Goal: Task Accomplishment & Management: Use online tool/utility

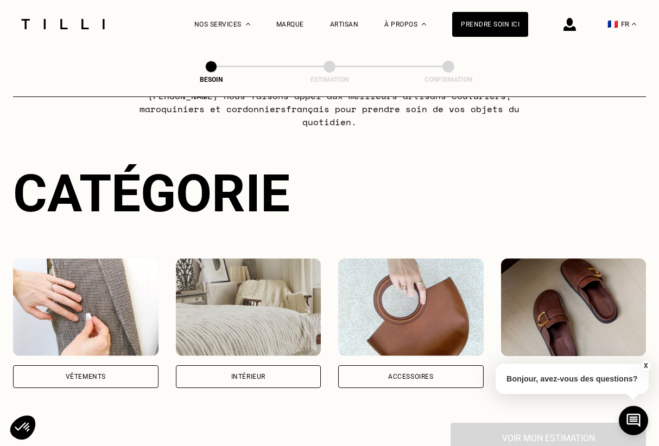
scroll to position [86, 0]
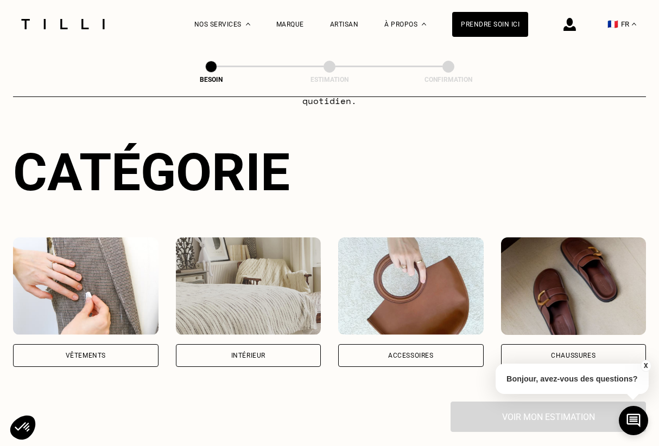
click at [228, 345] on div "Intérieur" at bounding box center [248, 356] width 145 height 23
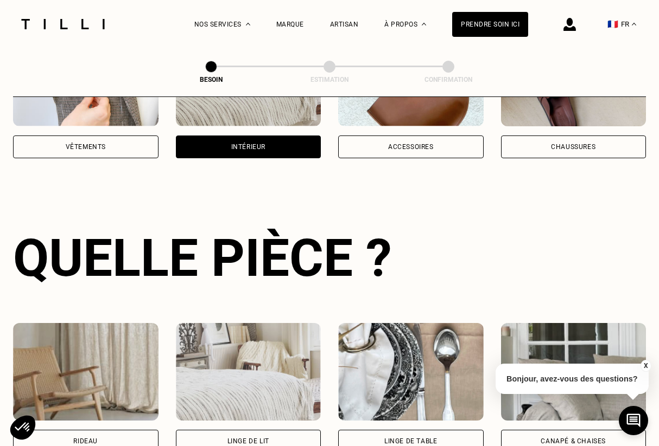
scroll to position [353, 0]
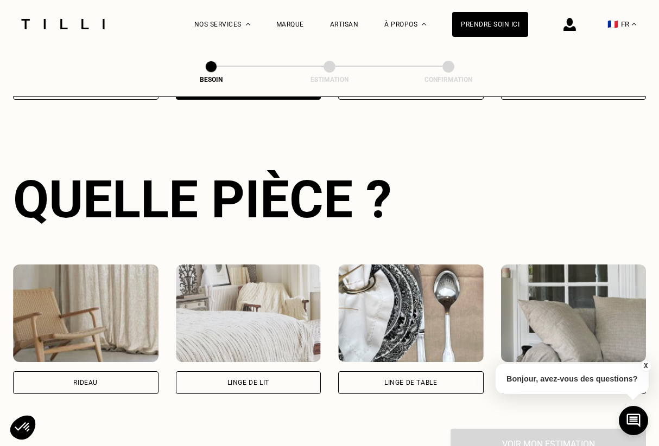
click at [119, 372] on div "Rideau" at bounding box center [85, 383] width 145 height 23
select select "FR"
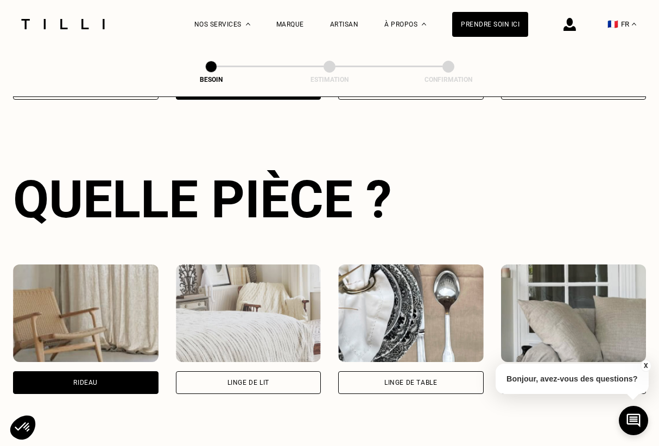
scroll to position [648, 0]
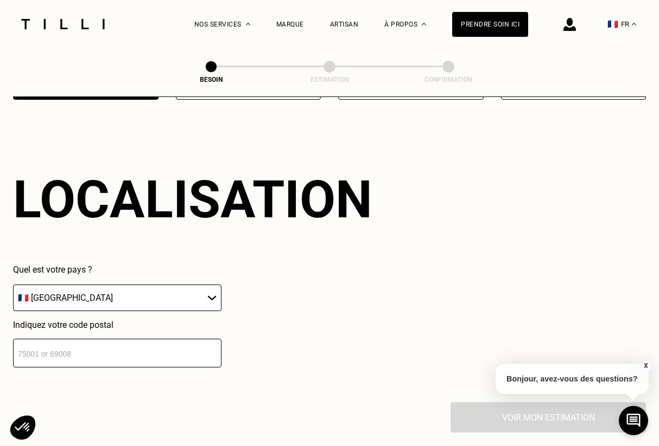
click at [138, 345] on input "number" at bounding box center [117, 353] width 208 height 29
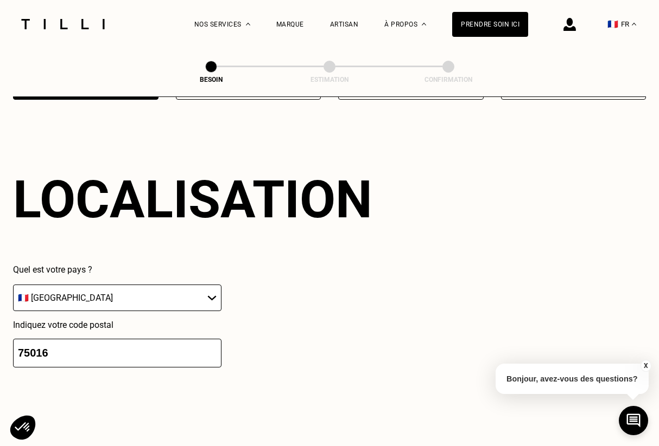
scroll to position [920, 0]
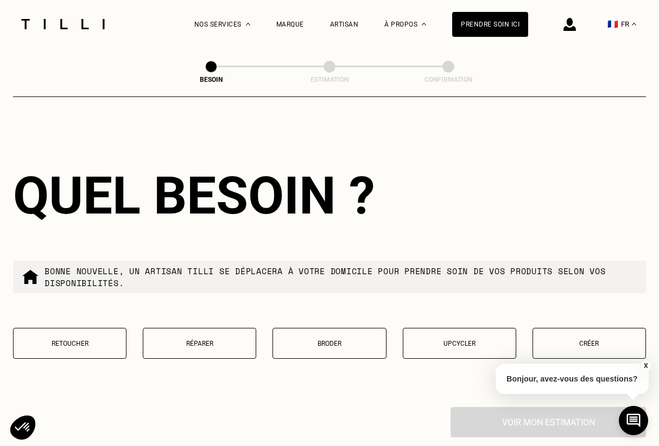
type input "75016"
click at [89, 340] on p "Retoucher" at bounding box center [69, 344] width 101 height 8
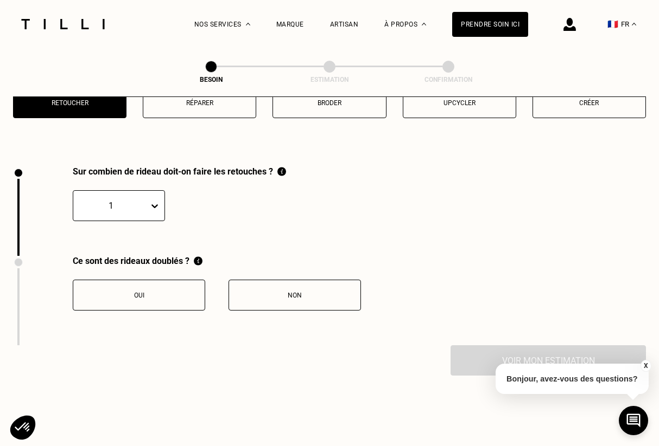
scroll to position [1196, 0]
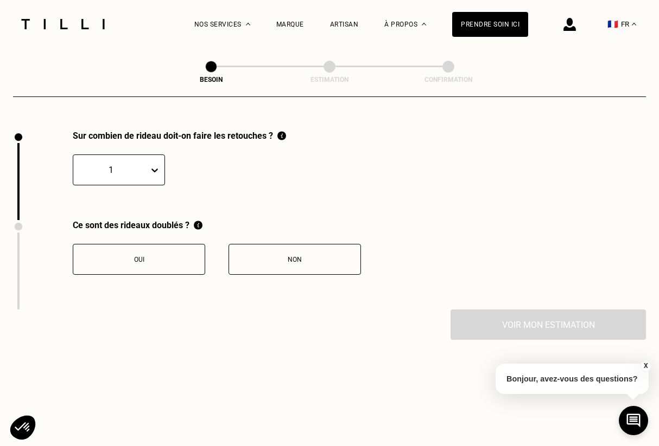
click at [271, 256] on div "Non" at bounding box center [294, 260] width 120 height 8
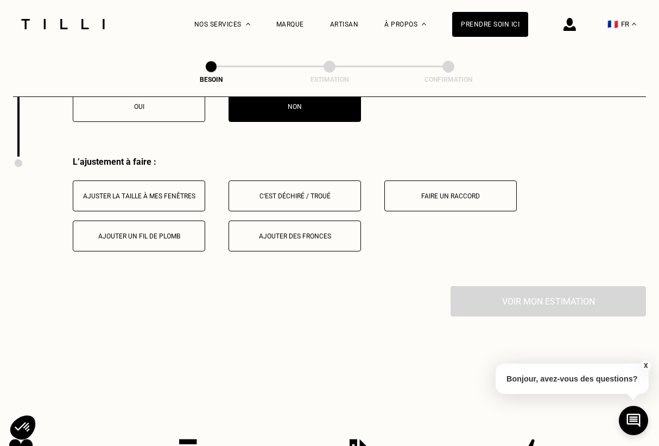
scroll to position [1375, 0]
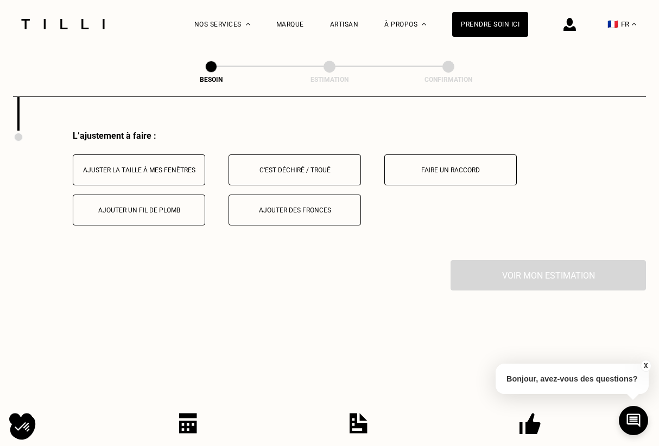
click at [143, 167] on button "Ajuster la taille à mes fenêtres" at bounding box center [139, 170] width 132 height 31
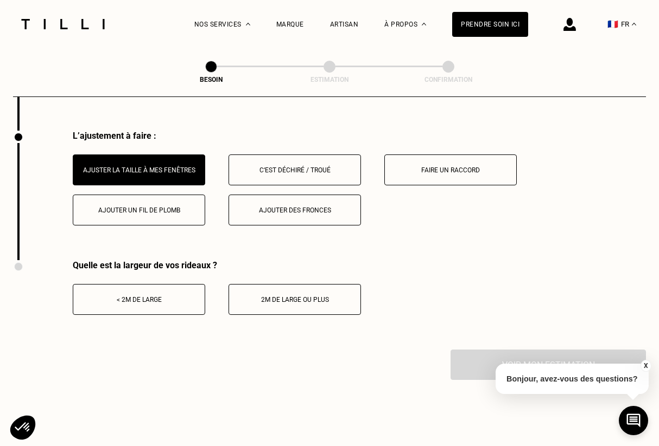
click at [133, 284] on button "< 2m de large" at bounding box center [139, 299] width 132 height 31
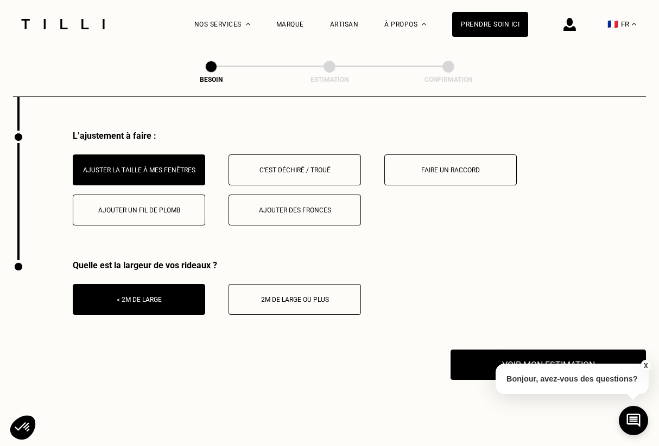
click at [501, 355] on div "X Bonjour, avez-vous des questions?" at bounding box center [571, 377] width 153 height 51
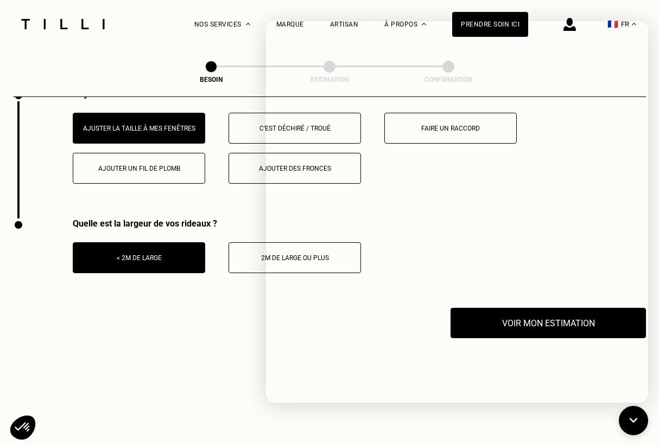
scroll to position [1410, 0]
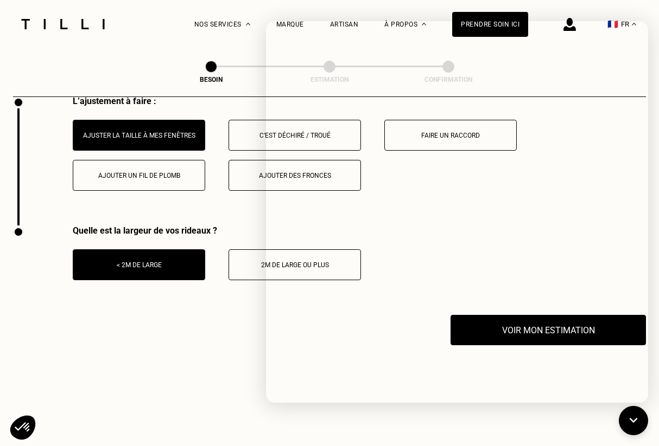
click at [185, 74] on div "Besoin Estimation Confirmation" at bounding box center [329, 68] width 316 height 14
click at [158, 207] on div "L’ajustement à faire : Ajuster la taille à mes fenêtres C‘est déchiré / troué F…" at bounding box center [329, 161] width 633 height 130
